Goal: Task Accomplishment & Management: Complete application form

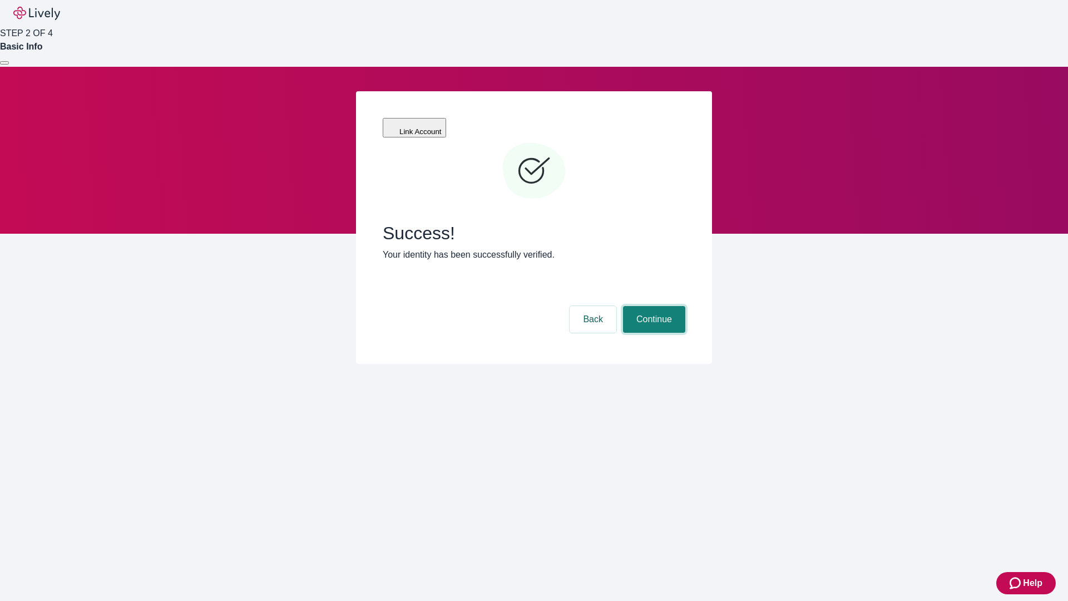
click at [652, 306] on button "Continue" at bounding box center [654, 319] width 62 height 27
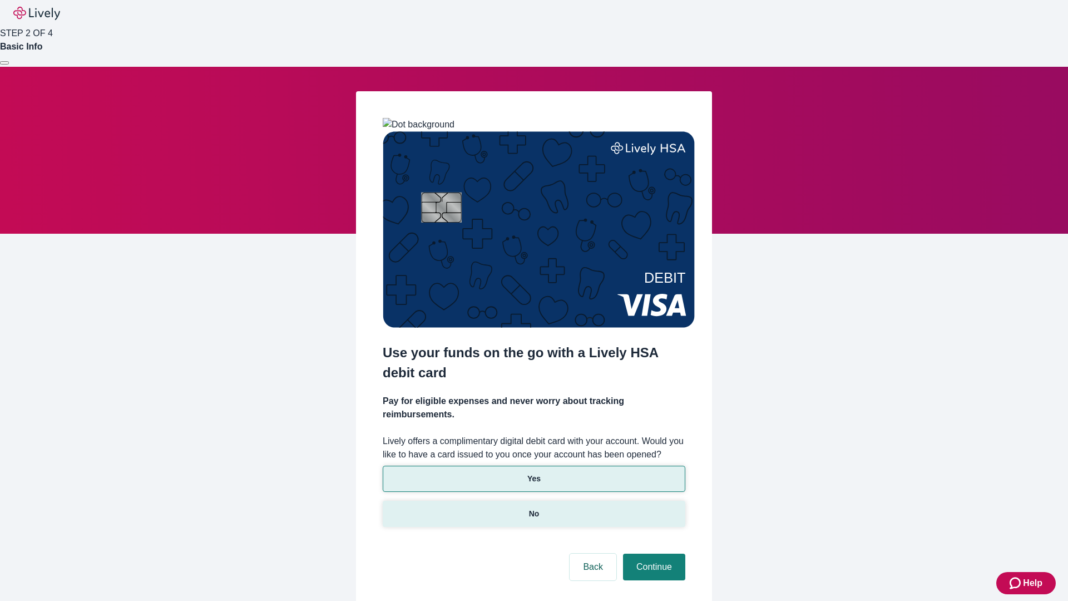
click at [533, 508] on p "No" at bounding box center [534, 514] width 11 height 12
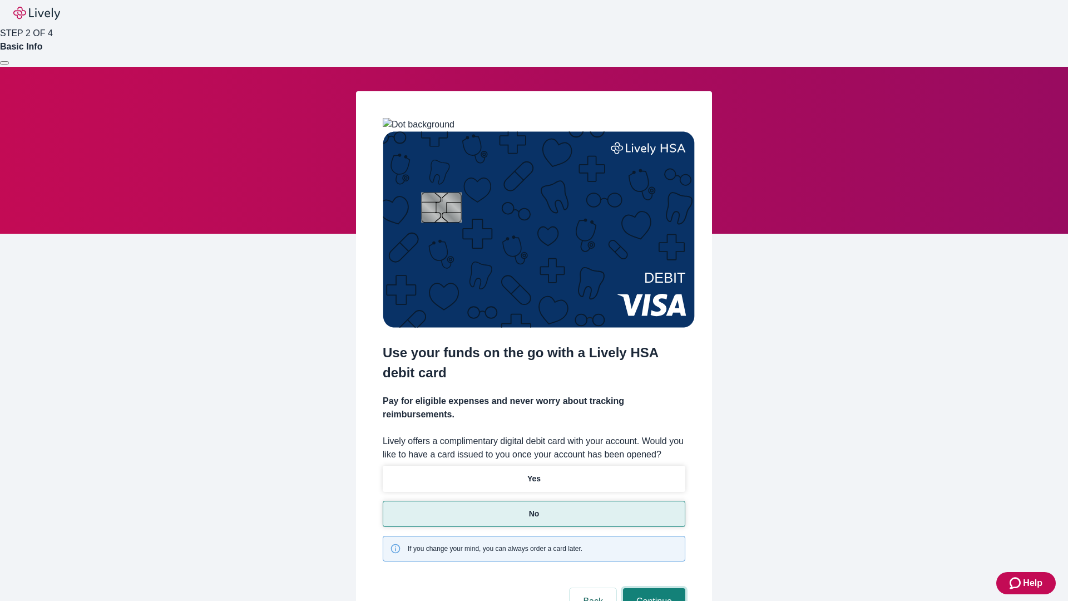
click at [652, 588] on button "Continue" at bounding box center [654, 601] width 62 height 27
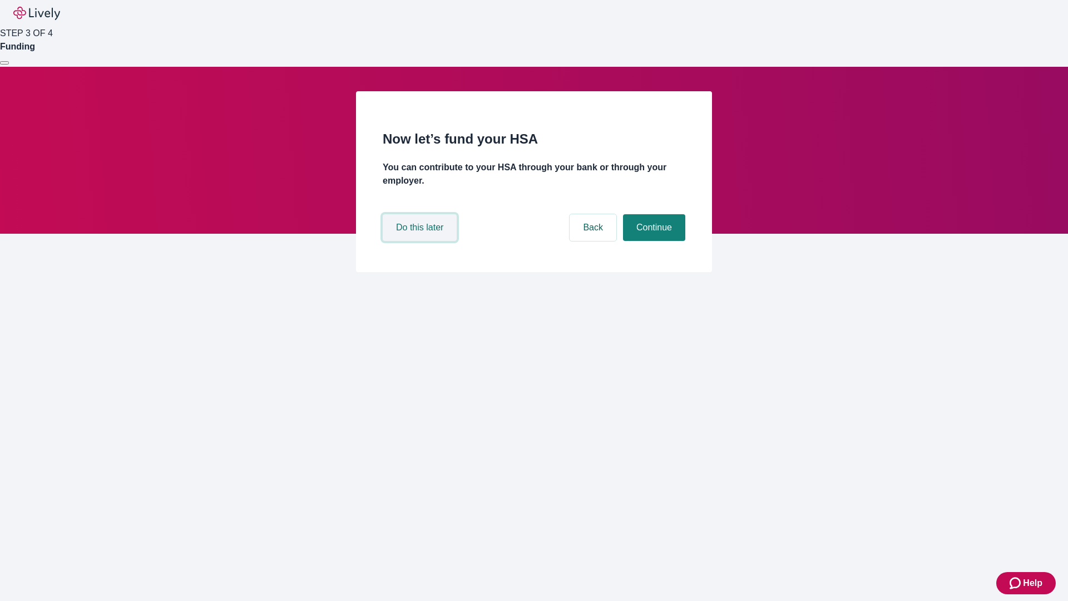
click at [421, 241] on button "Do this later" at bounding box center [420, 227] width 74 height 27
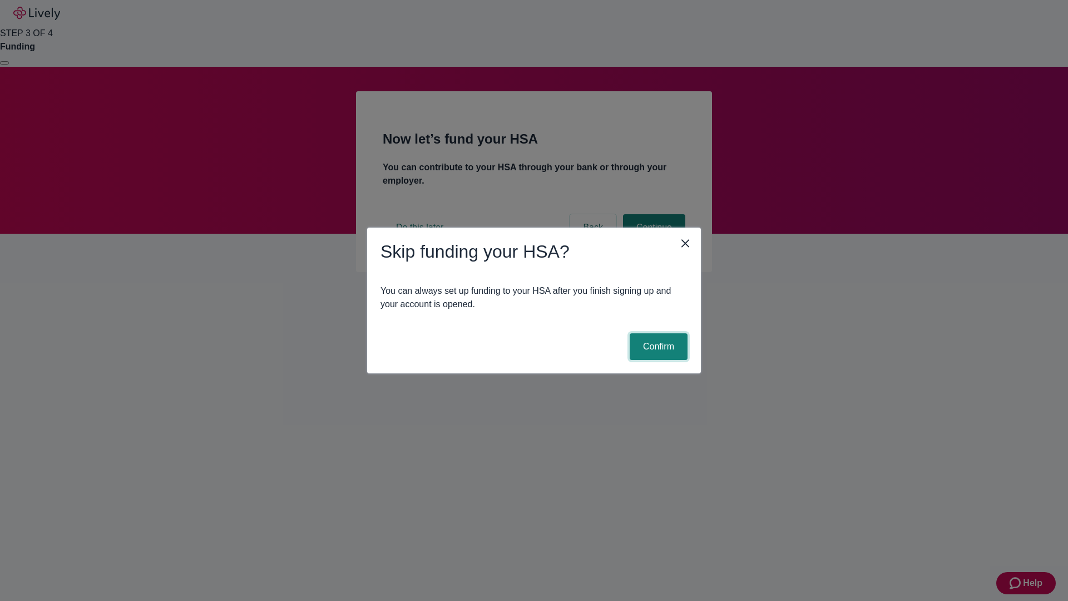
click at [657, 347] on button "Confirm" at bounding box center [659, 346] width 58 height 27
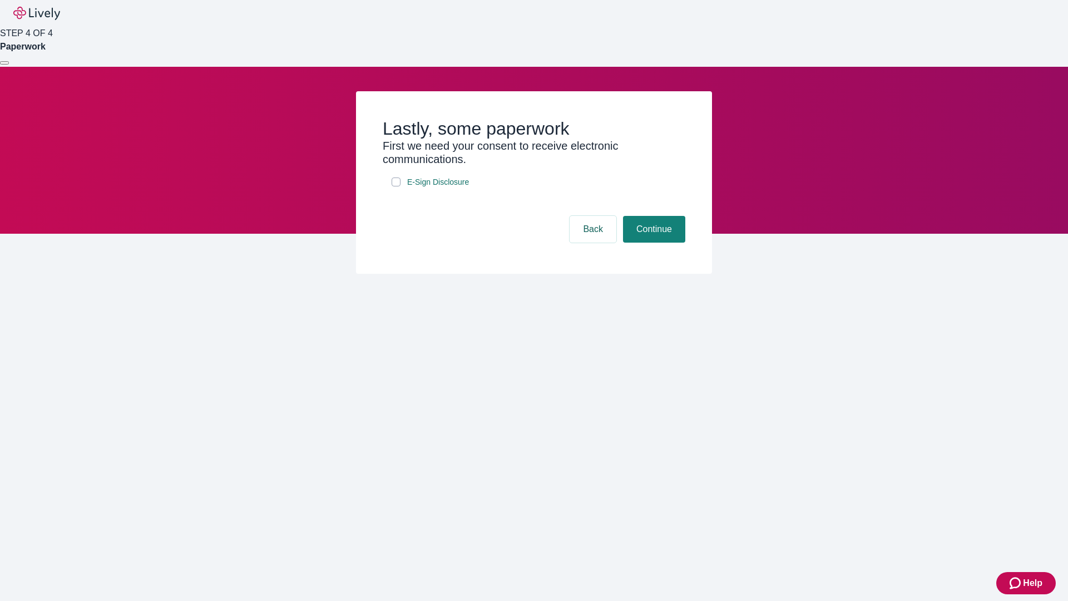
click at [396, 186] on input "E-Sign Disclosure" at bounding box center [396, 181] width 9 height 9
checkbox input "true"
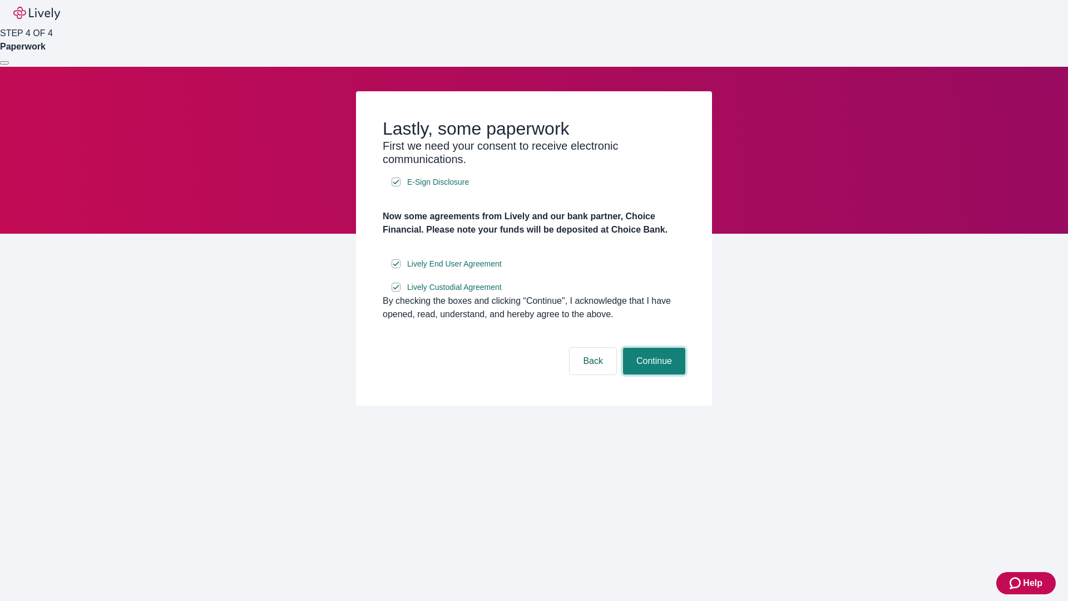
click at [652, 374] on button "Continue" at bounding box center [654, 361] width 62 height 27
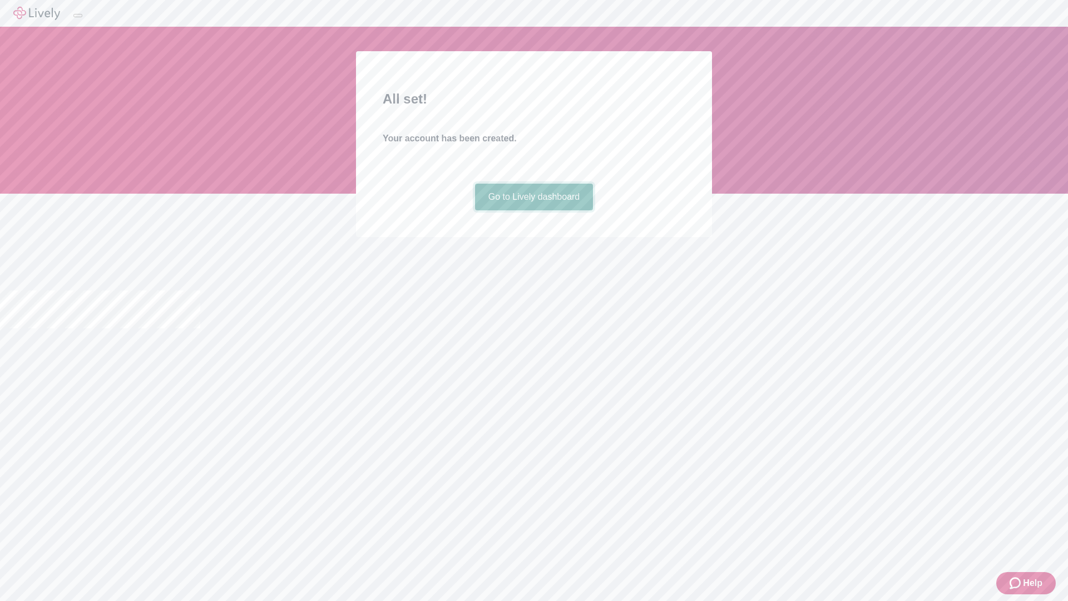
click at [533, 210] on link "Go to Lively dashboard" at bounding box center [534, 197] width 118 height 27
